Goal: Information Seeking & Learning: Learn about a topic

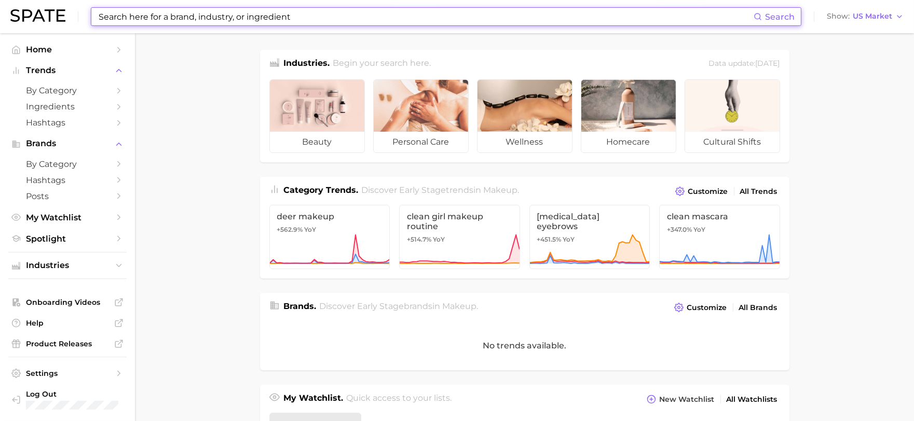
click at [231, 16] on input at bounding box center [426, 17] width 656 height 18
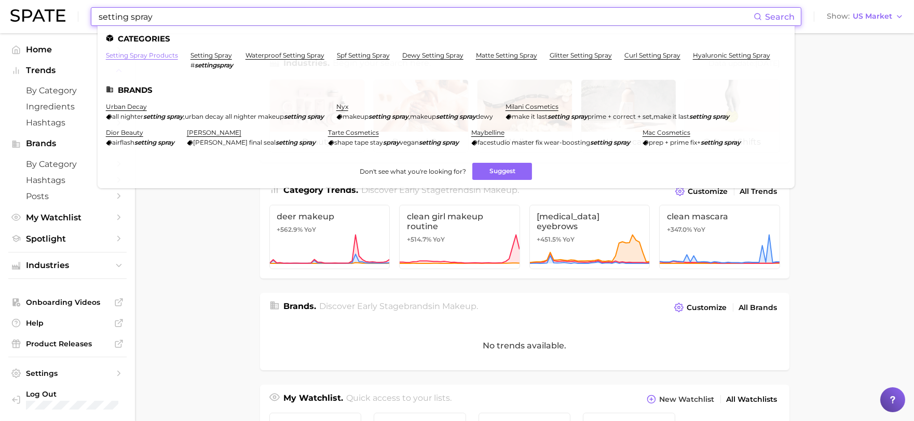
type input "setting spray"
click at [169, 52] on link "setting spray products" at bounding box center [142, 55] width 72 height 8
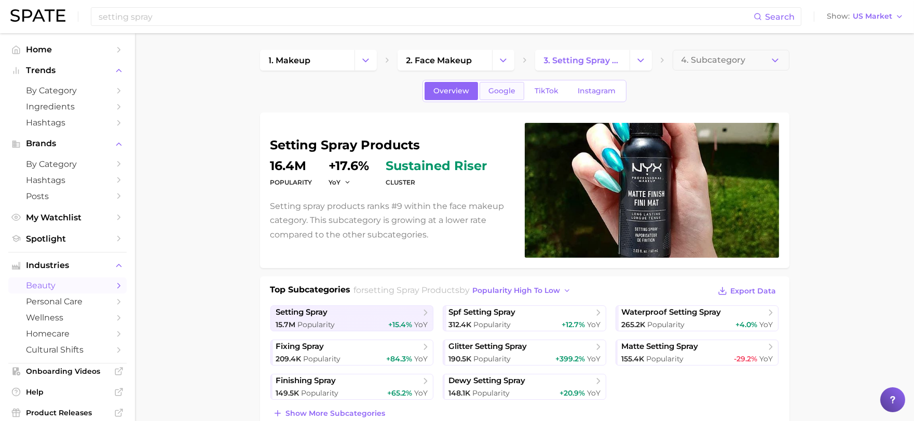
click at [517, 86] on link "Google" at bounding box center [501, 91] width 45 height 18
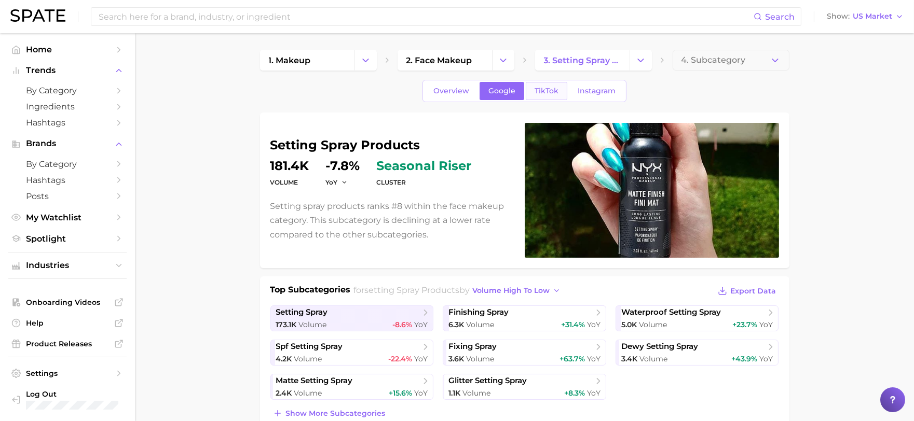
click at [558, 85] on link "TikTok" at bounding box center [547, 91] width 42 height 18
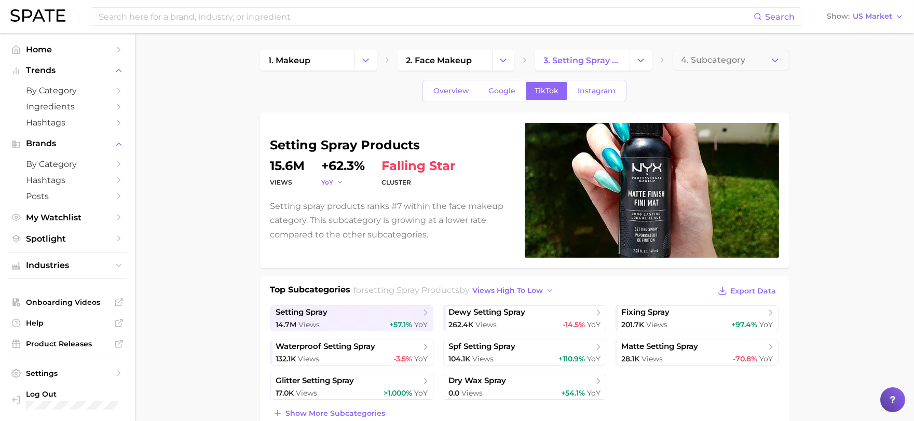
click at [338, 180] on icon "button" at bounding box center [340, 182] width 7 height 7
click at [346, 216] on button "QoQ" at bounding box center [379, 216] width 114 height 19
click at [332, 188] on dt "QoQ" at bounding box center [340, 182] width 37 height 12
click at [331, 184] on span "QoQ" at bounding box center [329, 182] width 15 height 9
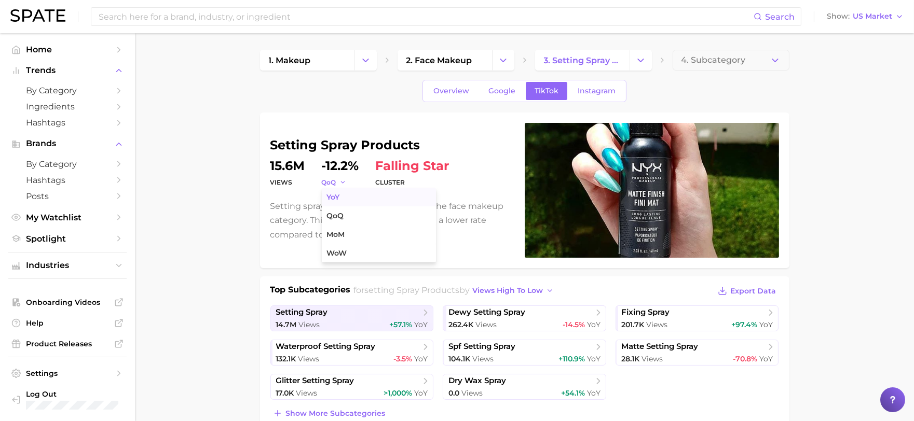
click at [340, 205] on button "YoY" at bounding box center [379, 197] width 114 height 19
